Goal: Transaction & Acquisition: Purchase product/service

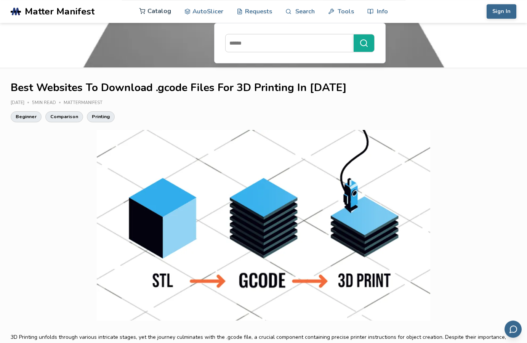
scroll to position [117, 0]
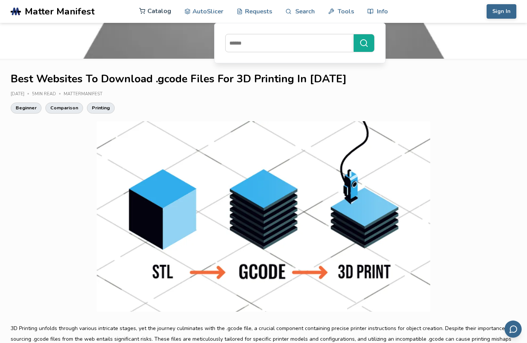
click at [155, 12] on link "Catalog" at bounding box center [155, 11] width 32 height 23
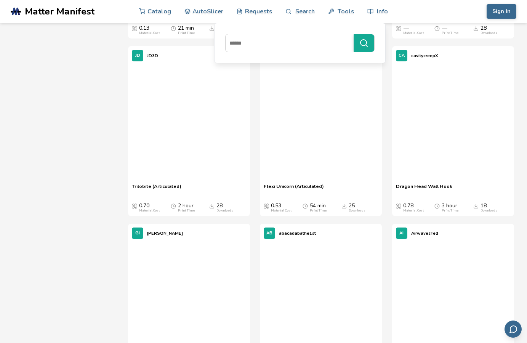
scroll to position [5133, 0]
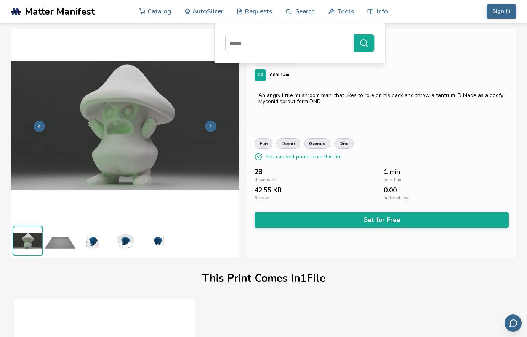
click at [40, 124] on icon at bounding box center [39, 126] width 5 height 5
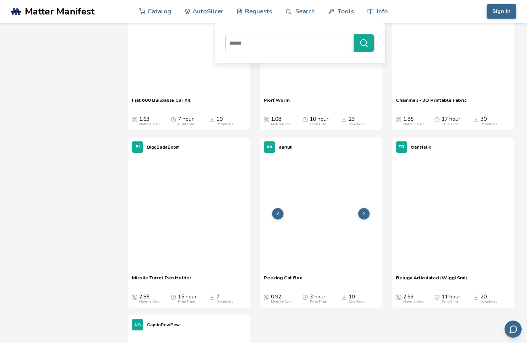
scroll to position [5829, 0]
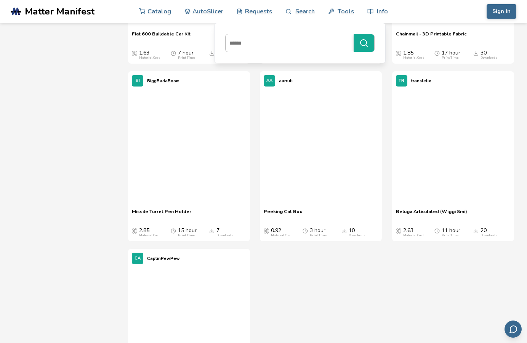
click at [280, 48] on input at bounding box center [288, 43] width 124 height 14
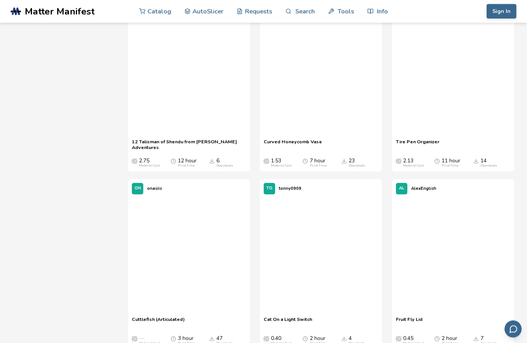
scroll to position [10761, 0]
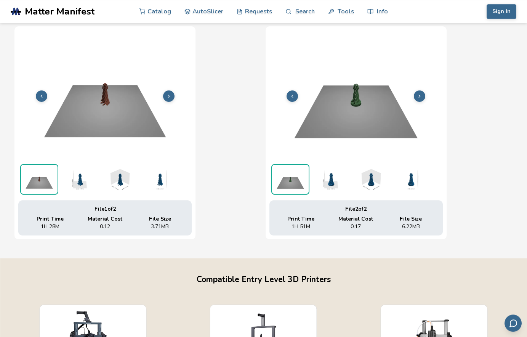
scroll to position [268, 3]
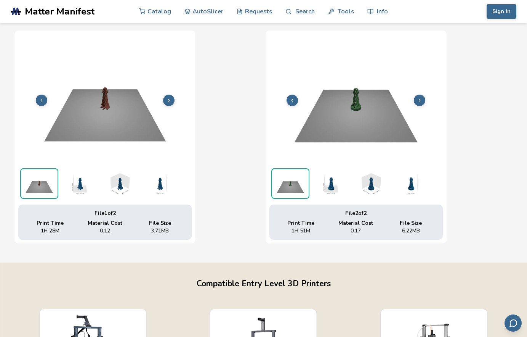
click at [71, 185] on img at bounding box center [79, 183] width 38 height 30
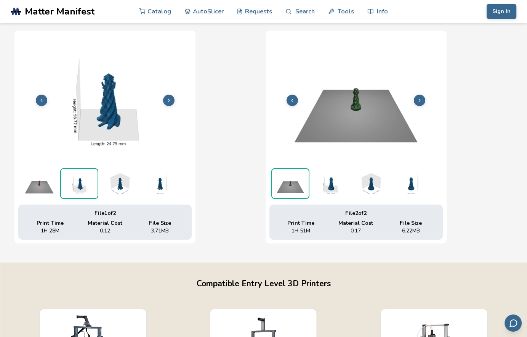
scroll to position [268, 0]
click at [43, 186] on img at bounding box center [39, 183] width 38 height 30
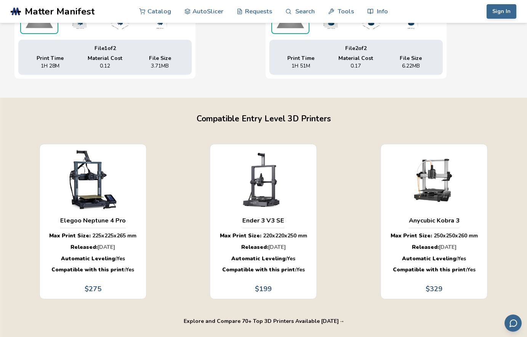
scroll to position [462, 0]
